Goal: Find specific page/section

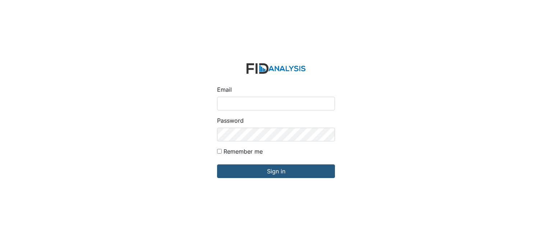
click at [243, 99] on input "Email" at bounding box center [276, 104] width 118 height 14
type input "[EMAIL_ADDRESS][DOMAIN_NAME]"
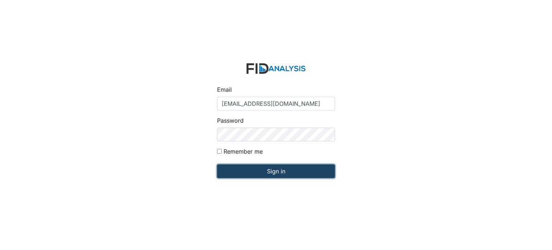
click at [275, 175] on input "Sign in" at bounding box center [276, 171] width 118 height 14
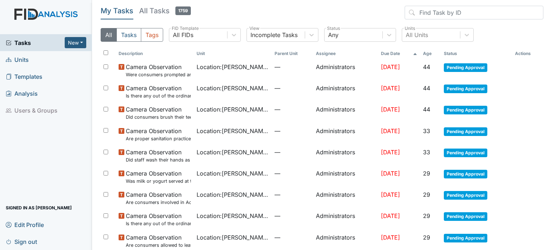
click at [30, 56] on link "Units" at bounding box center [46, 59] width 92 height 17
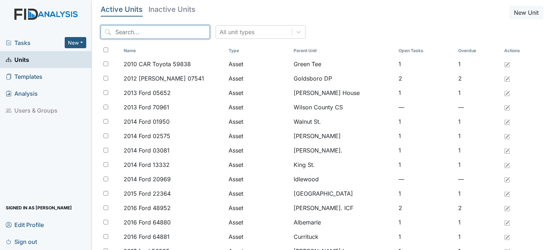
click at [149, 27] on input "search" at bounding box center [155, 32] width 109 height 14
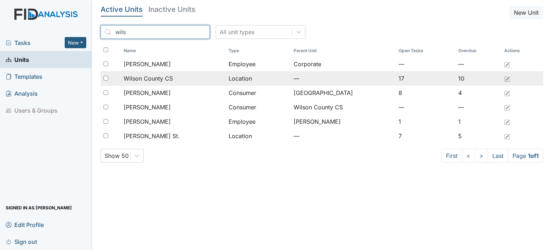
type input "wils"
click at [159, 79] on span "Wilson County CS" at bounding box center [148, 78] width 49 height 9
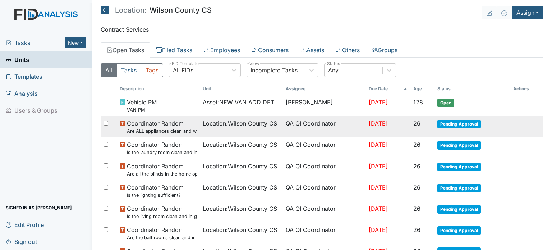
click at [369, 125] on span "[DATE]" at bounding box center [378, 123] width 19 height 7
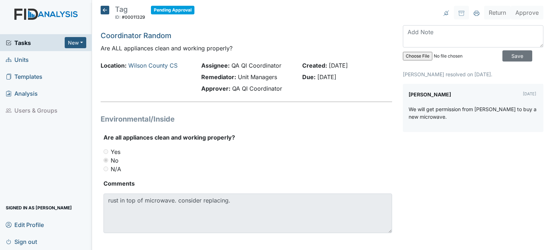
click at [101, 10] on icon at bounding box center [105, 10] width 9 height 9
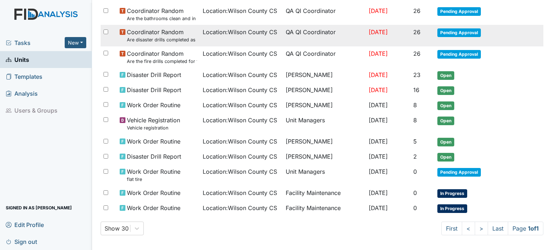
scroll to position [39, 0]
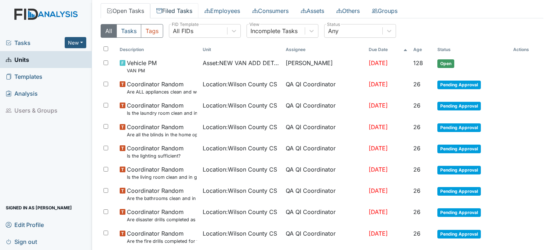
click at [176, 7] on link "Filed Tasks" at bounding box center [174, 10] width 48 height 15
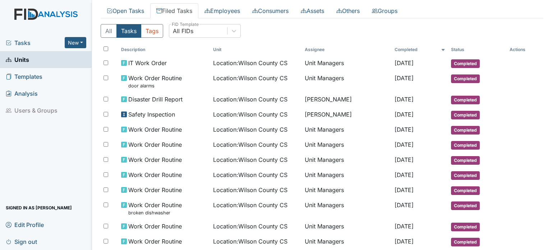
drag, startPoint x: 17, startPoint y: 242, endPoint x: 26, endPoint y: 240, distance: 9.2
click at [18, 242] on span "Sign out" at bounding box center [21, 241] width 31 height 11
